Goal: Information Seeking & Learning: Learn about a topic

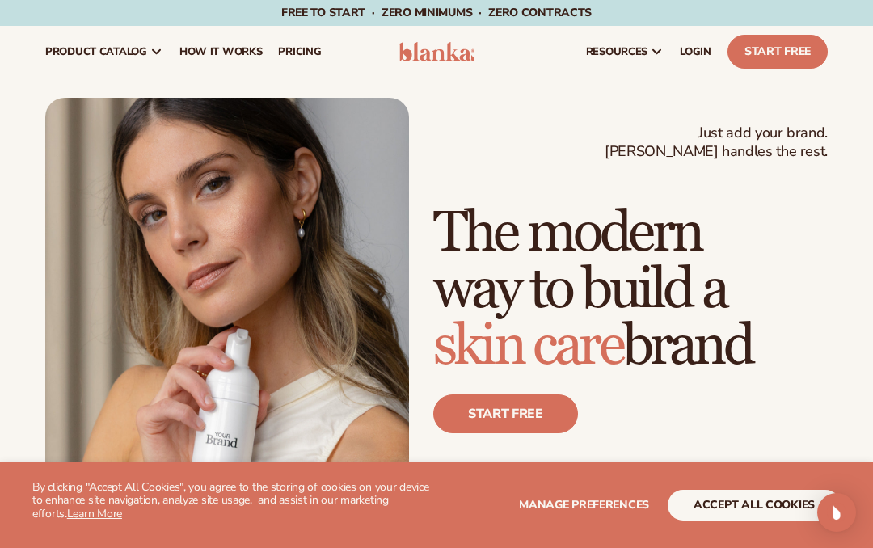
click at [753, 500] on button "accept all cookies" at bounding box center [753, 505] width 173 height 31
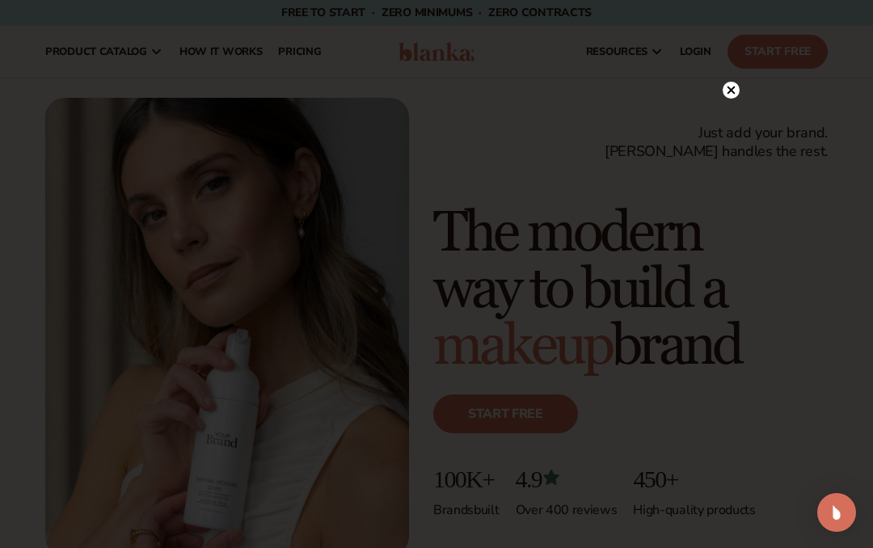
click at [734, 90] on circle at bounding box center [730, 90] width 17 height 17
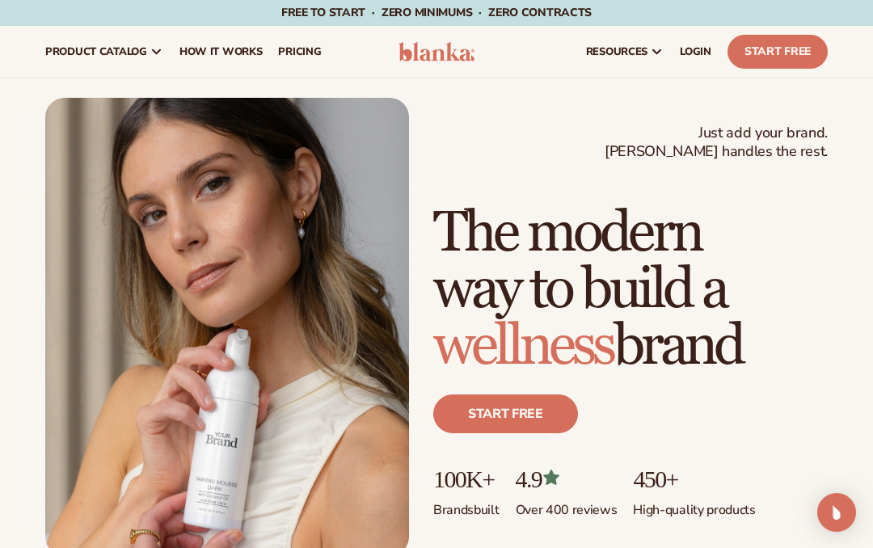
click at [301, 52] on span "pricing" at bounding box center [299, 51] width 43 height 13
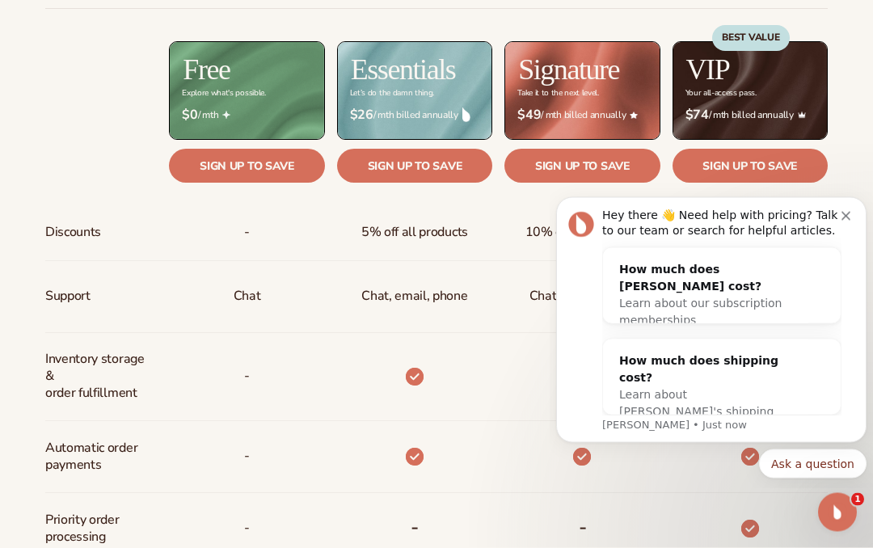
scroll to position [663, 0]
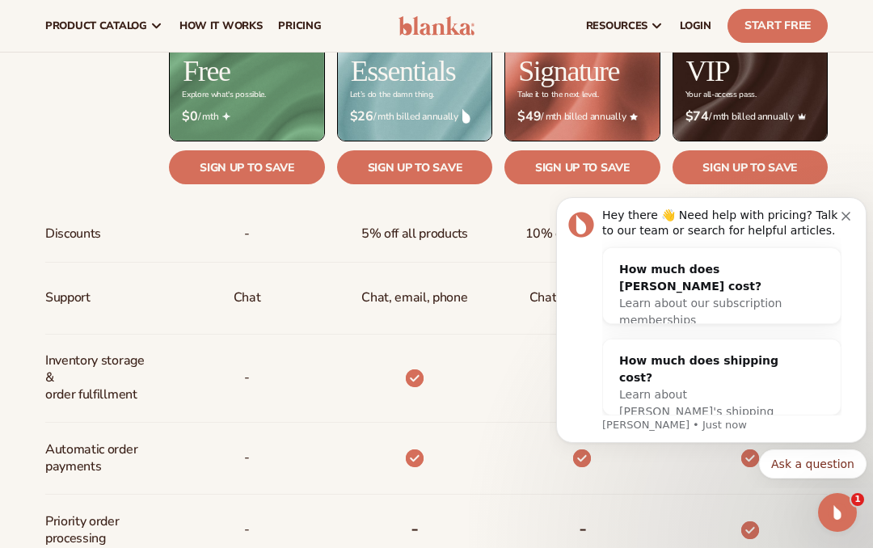
click at [850, 208] on div "Hey there 👋 Need help with pricing? Talk to our team or search for helpful arti…" at bounding box center [711, 320] width 310 height 246
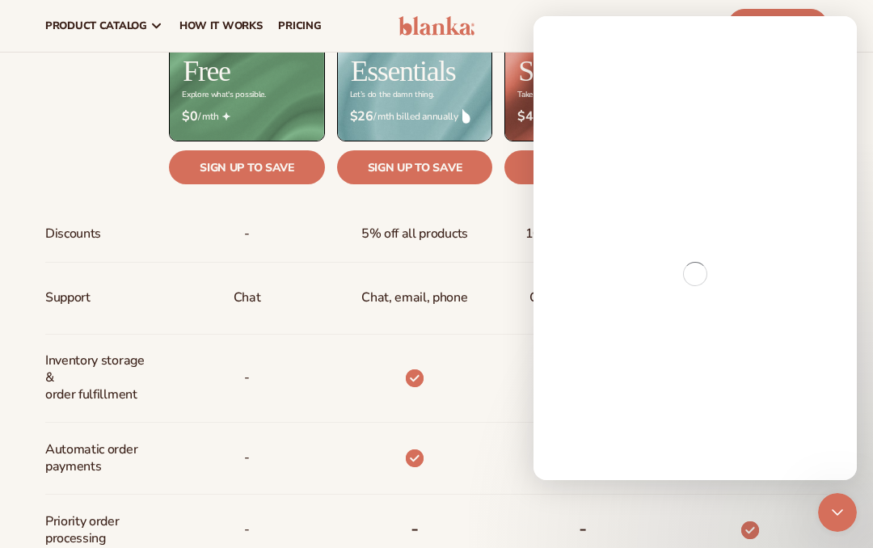
scroll to position [595, 0]
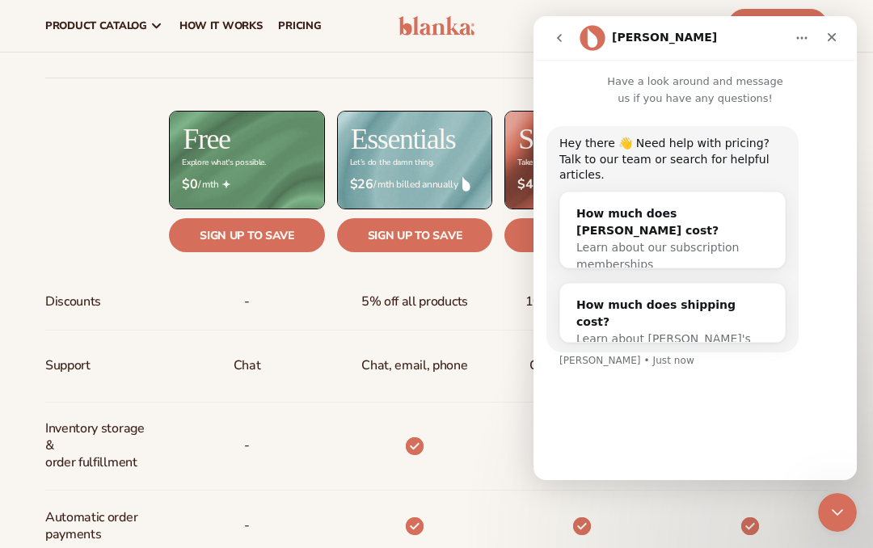
click at [833, 36] on icon "Close" at bounding box center [831, 37] width 9 height 9
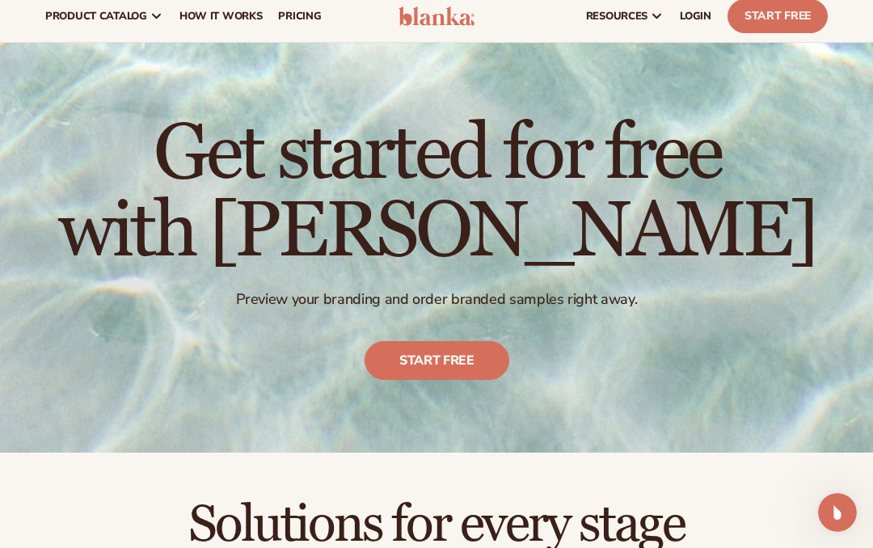
scroll to position [0, 0]
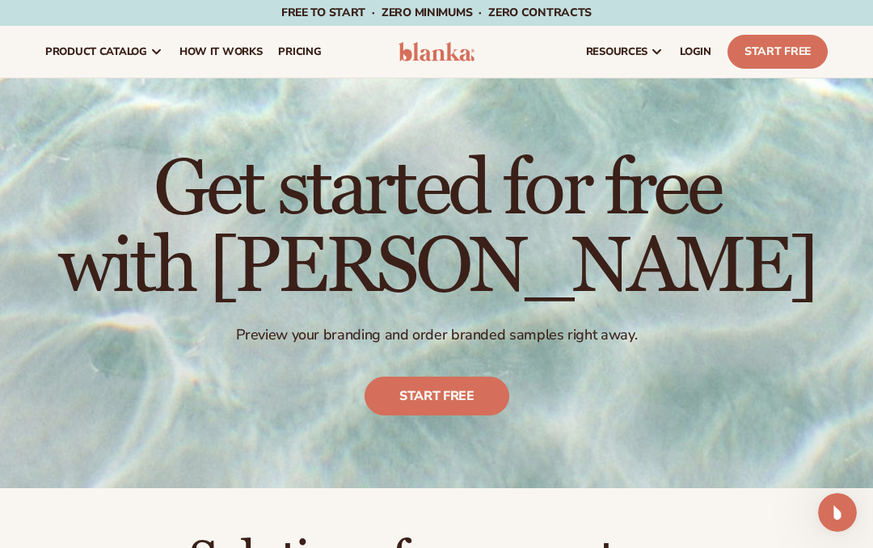
click at [700, 49] on span "LOGIN" at bounding box center [696, 51] width 32 height 13
